Goal: Task Accomplishment & Management: Complete application form

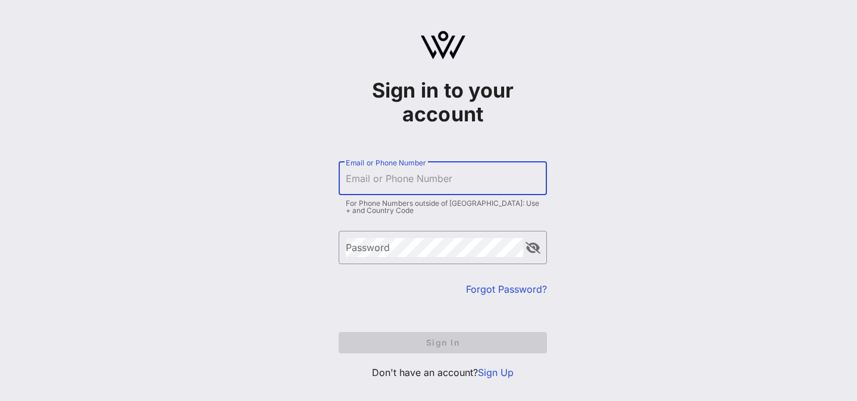
click at [394, 179] on input "Email or Phone Number" at bounding box center [443, 178] width 194 height 19
type input "[PERSON_NAME][EMAIL_ADDRESS][DOMAIN_NAME]"
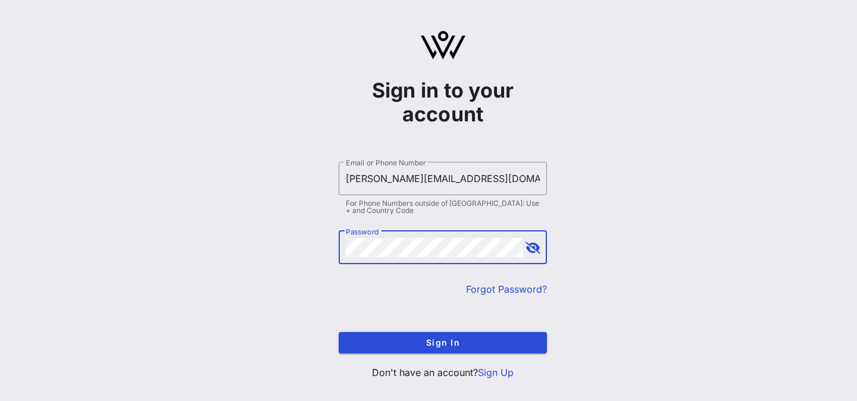
click at [339, 332] on button "Sign In" at bounding box center [443, 342] width 208 height 21
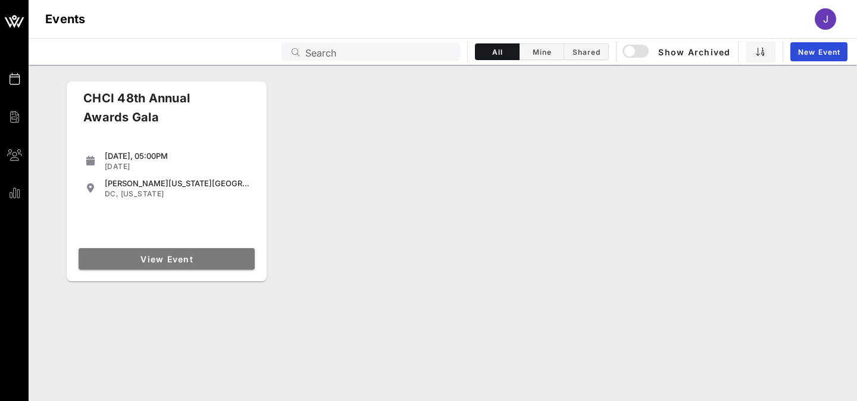
click at [173, 255] on span "View Event" at bounding box center [166, 259] width 167 height 10
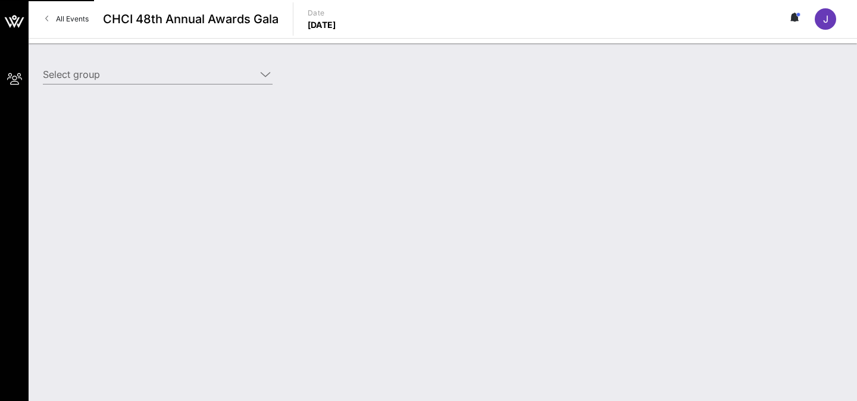
type input "Verizon (Verizon) [[PERSON_NAME], [PERSON_NAME][EMAIL_ADDRESS][PERSON_NAME][DOM…"
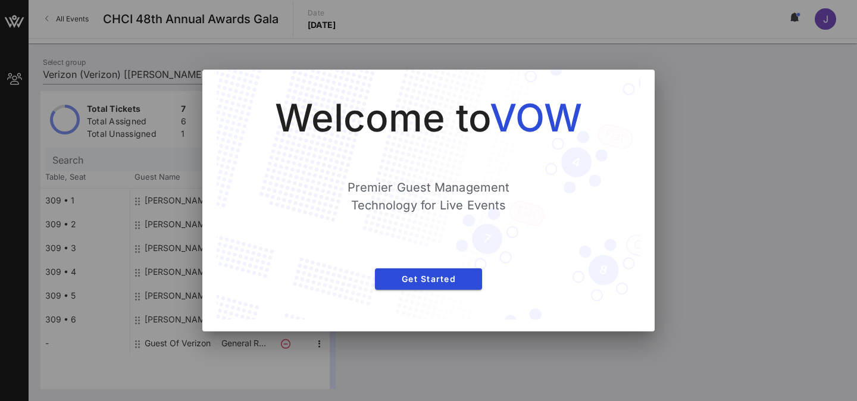
click at [424, 290] on div "Welcome to VOW Premier Guest Management Technology for Live Events Get Started" at bounding box center [428, 194] width 376 height 202
click at [431, 286] on button "Get Started" at bounding box center [428, 278] width 107 height 21
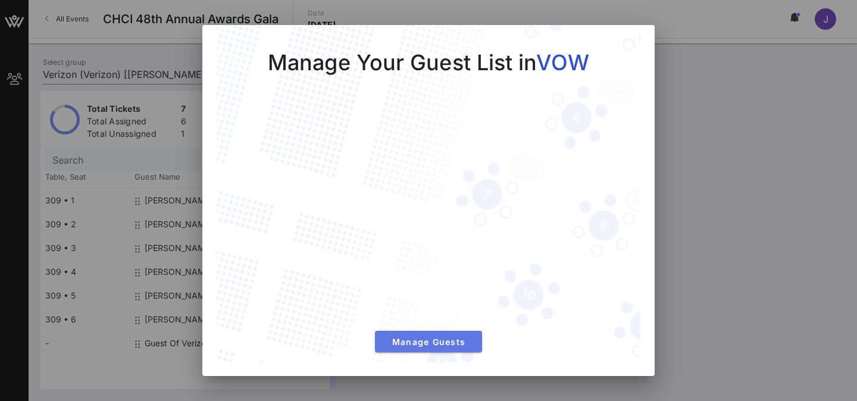
click at [392, 344] on span "Manage Guests" at bounding box center [428, 342] width 88 height 10
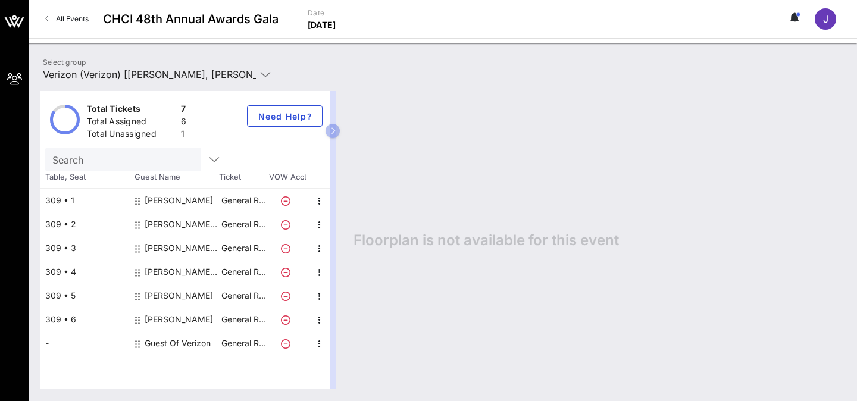
click at [165, 345] on div "Guest Of Verizon" at bounding box center [178, 343] width 66 height 24
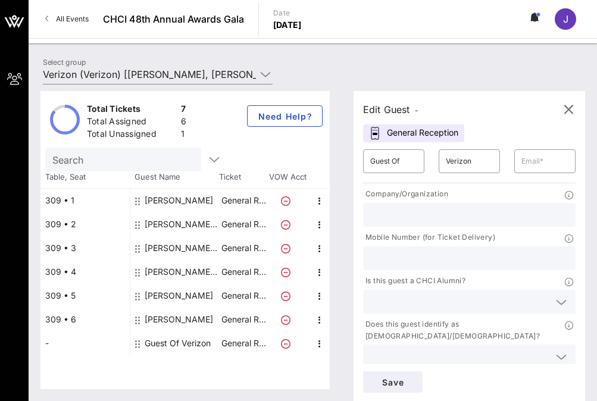
click at [162, 340] on div "Guest Of Verizon" at bounding box center [178, 343] width 66 height 24
click at [381, 165] on input "Guest Of" at bounding box center [393, 161] width 47 height 19
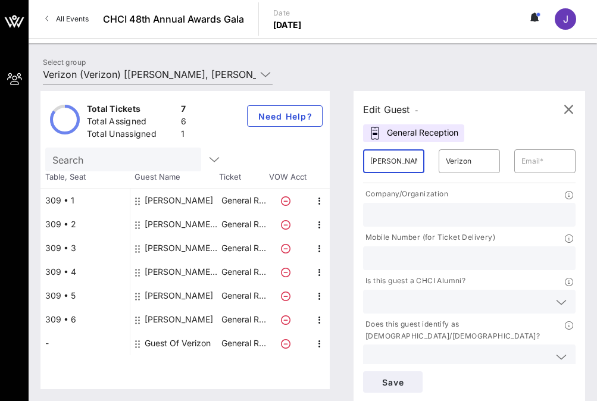
scroll to position [0, 1]
type input "[PERSON_NAME]"
click at [459, 168] on input "Verizon" at bounding box center [469, 161] width 47 height 19
click at [459, 167] on input "Verizon" at bounding box center [469, 161] width 47 height 19
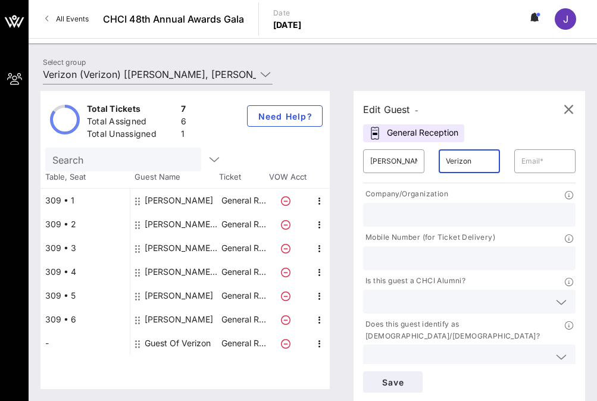
click at [459, 167] on input "Verizon" at bounding box center [469, 161] width 47 height 19
paste input "[PERSON_NAME]"
type input "[PERSON_NAME]"
click at [538, 165] on input "text" at bounding box center [544, 161] width 47 height 19
click at [455, 211] on input "text" at bounding box center [469, 214] width 198 height 15
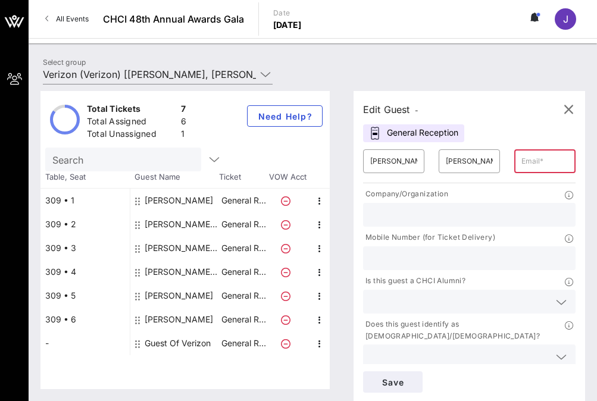
click at [530, 161] on input "text" at bounding box center [544, 161] width 47 height 19
paste input "[EMAIL_ADDRESS][DOMAIN_NAME]"
type input "[EMAIL_ADDRESS][DOMAIN_NAME]"
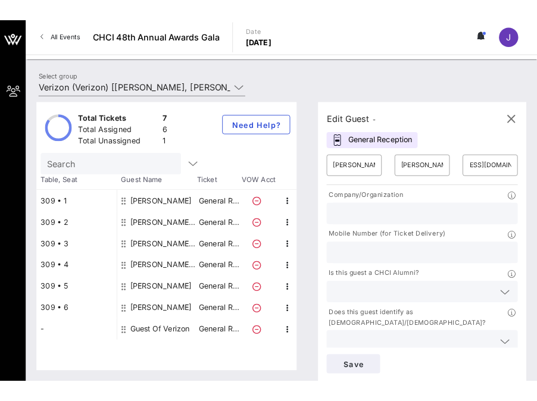
scroll to position [0, 0]
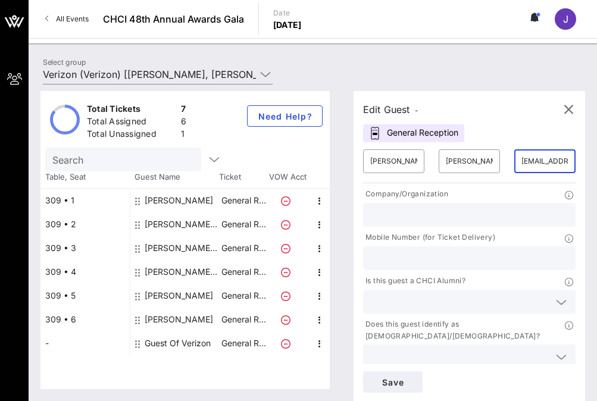
click at [386, 223] on div at bounding box center [469, 215] width 198 height 24
paste input "House Democratic Whip [PERSON_NAME]"
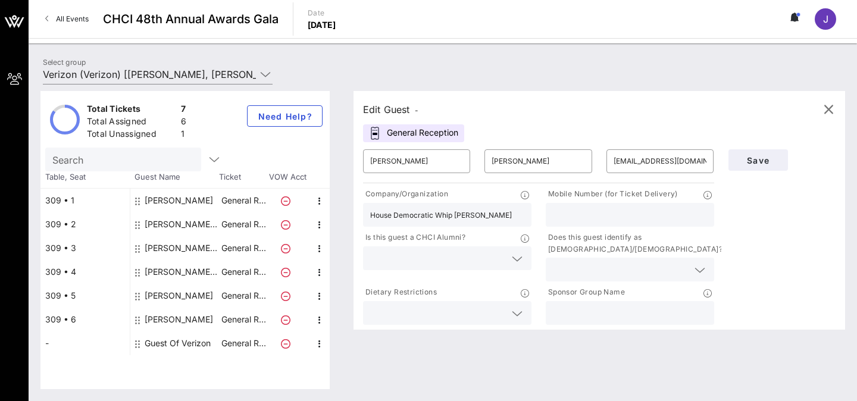
type input "House Democratic Whip [PERSON_NAME]"
click at [572, 218] on input "text" at bounding box center [630, 214] width 154 height 15
click at [576, 216] on input "text" at bounding box center [630, 214] width 154 height 15
type input "NA"
click at [440, 258] on input "text" at bounding box center [437, 258] width 135 height 15
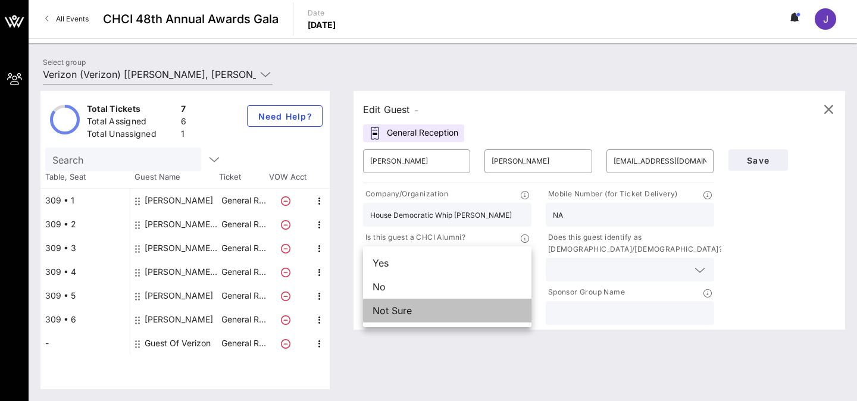
click at [400, 307] on div "Not Sure" at bounding box center [447, 311] width 168 height 24
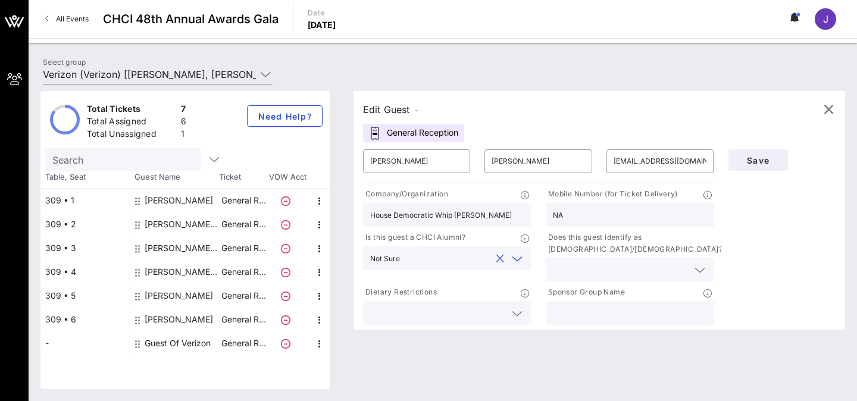
click at [417, 304] on div at bounding box center [447, 313] width 154 height 24
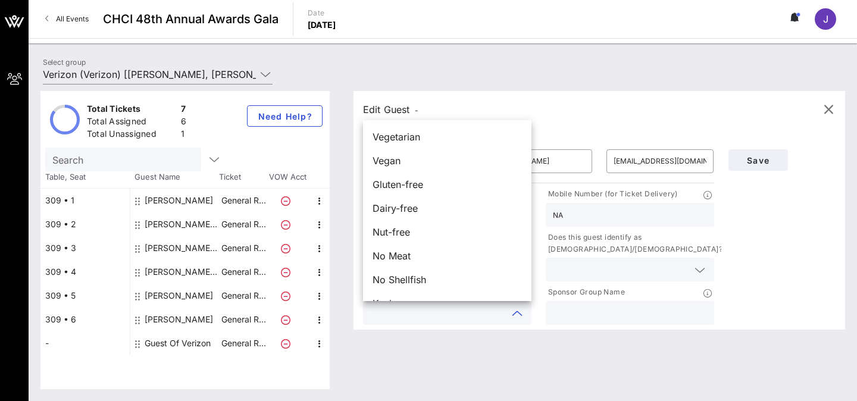
click at [789, 278] on div "Save" at bounding box center [782, 234] width 122 height 185
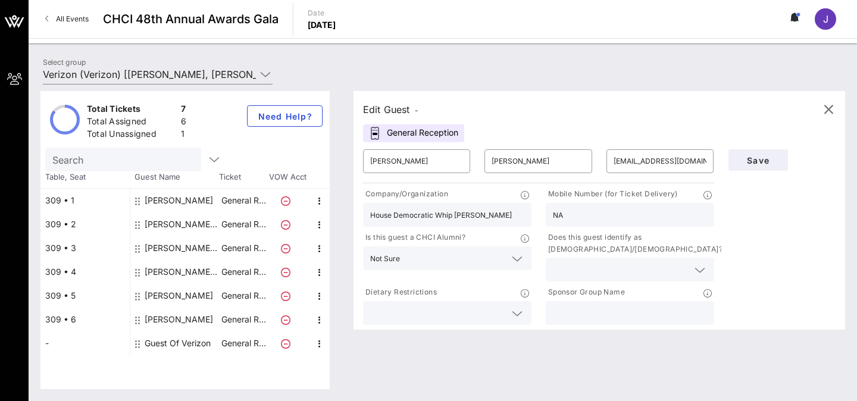
click at [701, 270] on icon at bounding box center [699, 270] width 11 height 14
click at [606, 324] on div "Not Sure" at bounding box center [630, 322] width 168 height 24
click at [631, 318] on input "text" at bounding box center [630, 312] width 154 height 15
type input "Verizon"
click at [774, 249] on div "Save" at bounding box center [782, 234] width 122 height 185
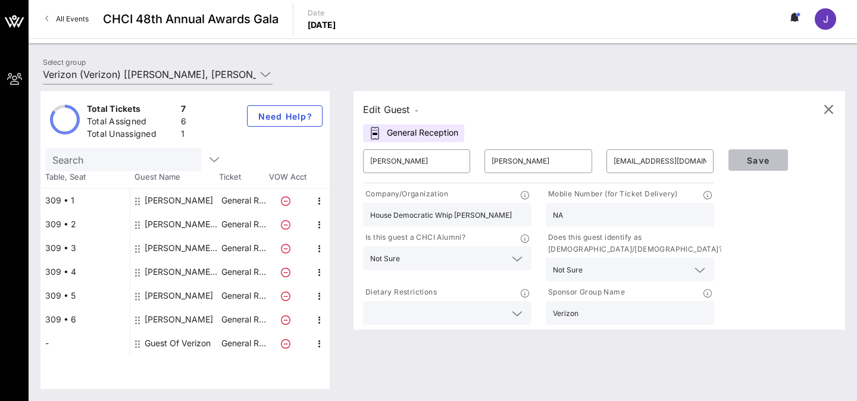
click at [760, 165] on button "Save" at bounding box center [758, 159] width 60 height 21
click at [755, 167] on button "Save" at bounding box center [758, 159] width 60 height 21
